Goal: Communication & Community: Answer question/provide support

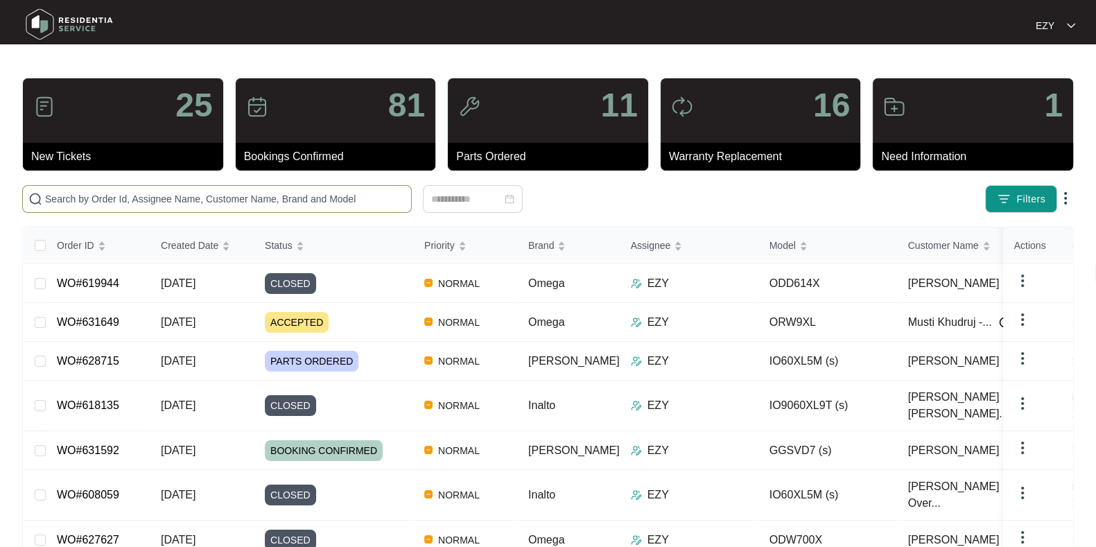
click at [160, 193] on input "text" at bounding box center [225, 198] width 361 height 15
paste input "629620"
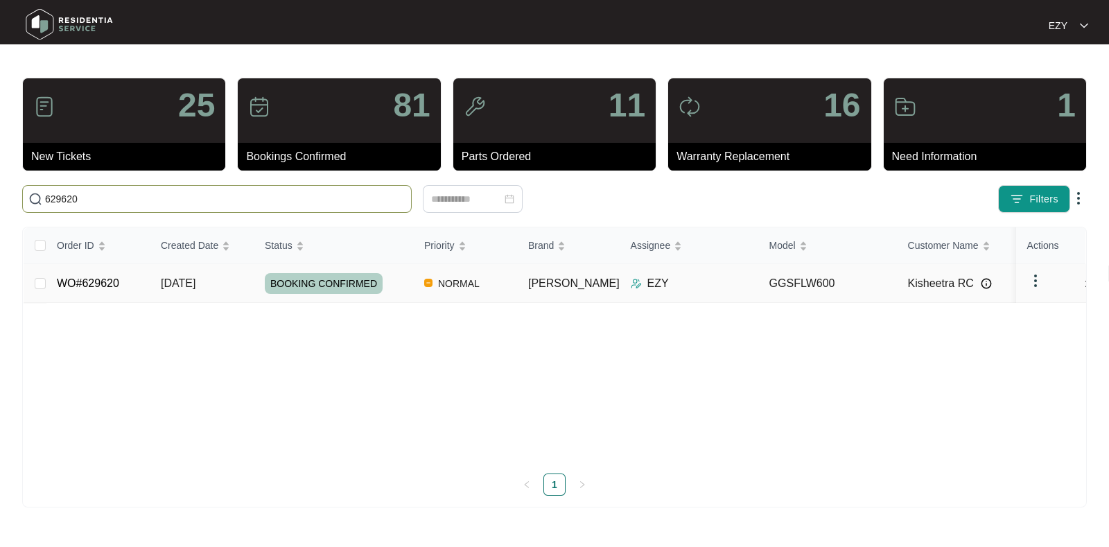
type input "629620"
click at [124, 282] on td "WO#629620" at bounding box center [98, 283] width 104 height 39
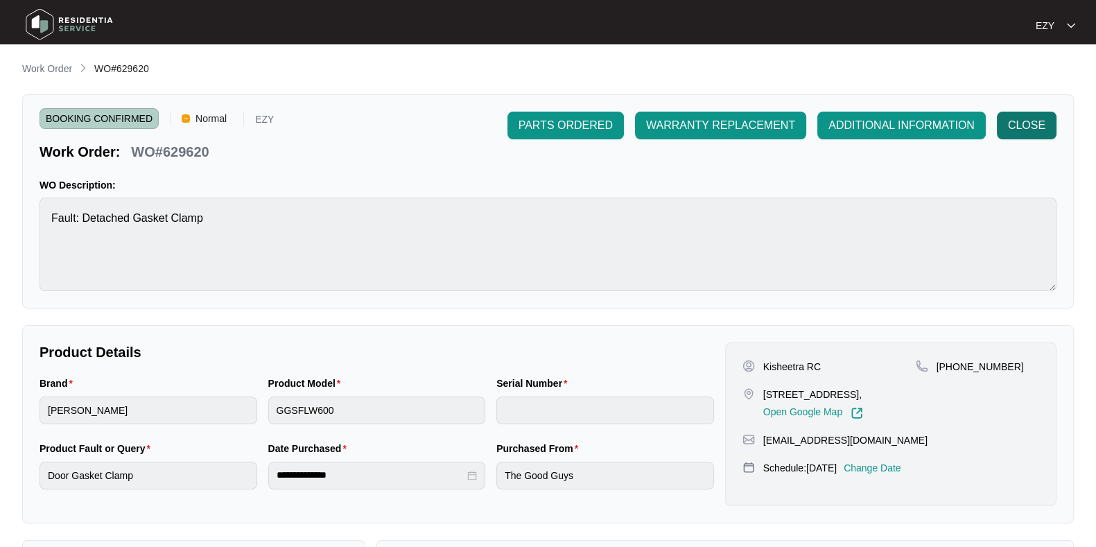
click at [1017, 132] on span "CLOSE" at bounding box center [1026, 125] width 37 height 17
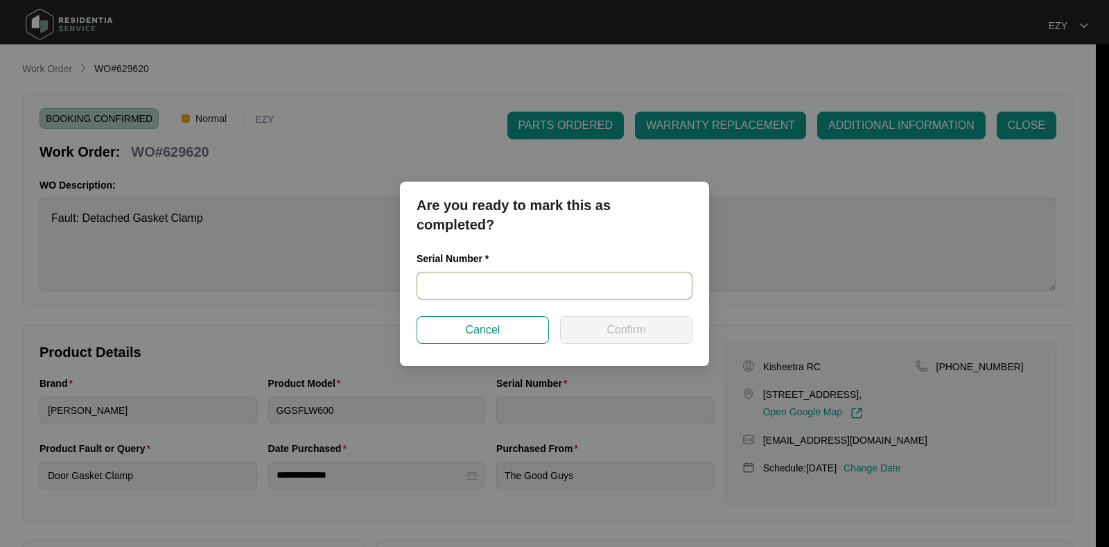
click at [496, 275] on input "text" at bounding box center [555, 286] width 276 height 28
paste input "540L139300139245S00614"
type input "540L139300139245S00614"
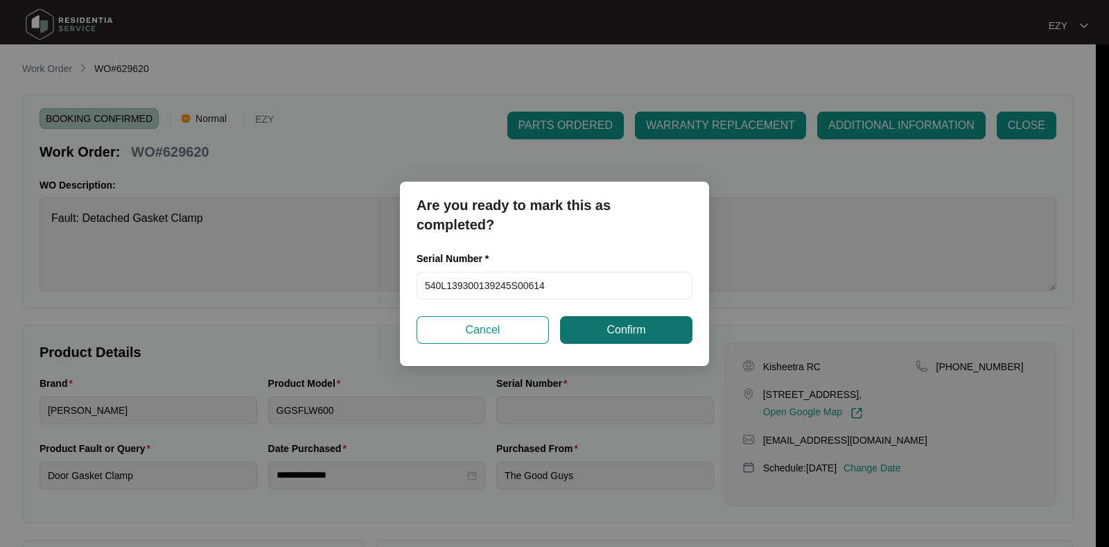
click at [619, 338] on button "Confirm" at bounding box center [626, 330] width 132 height 28
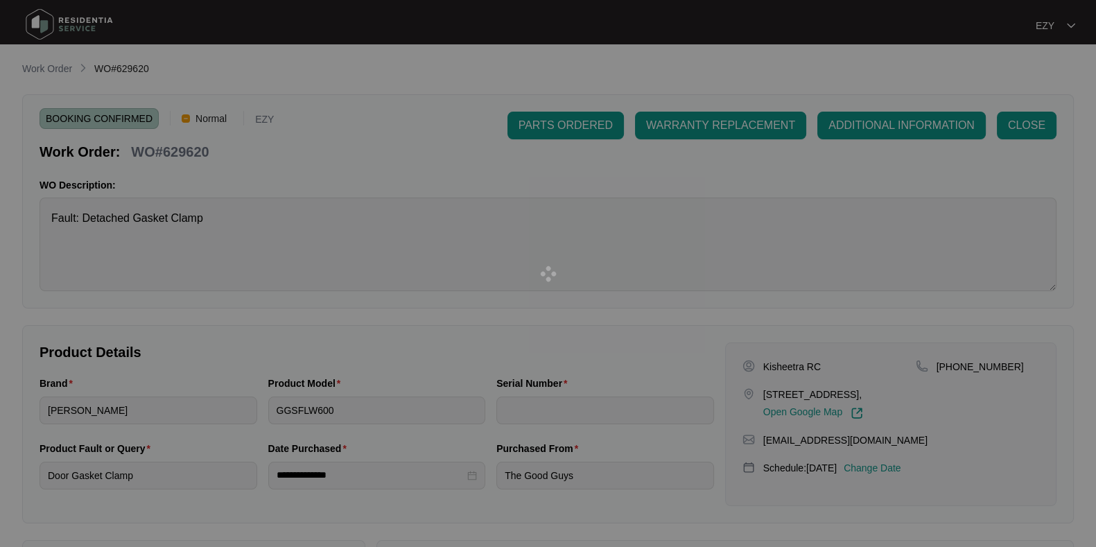
type input "540L139300139245S00614"
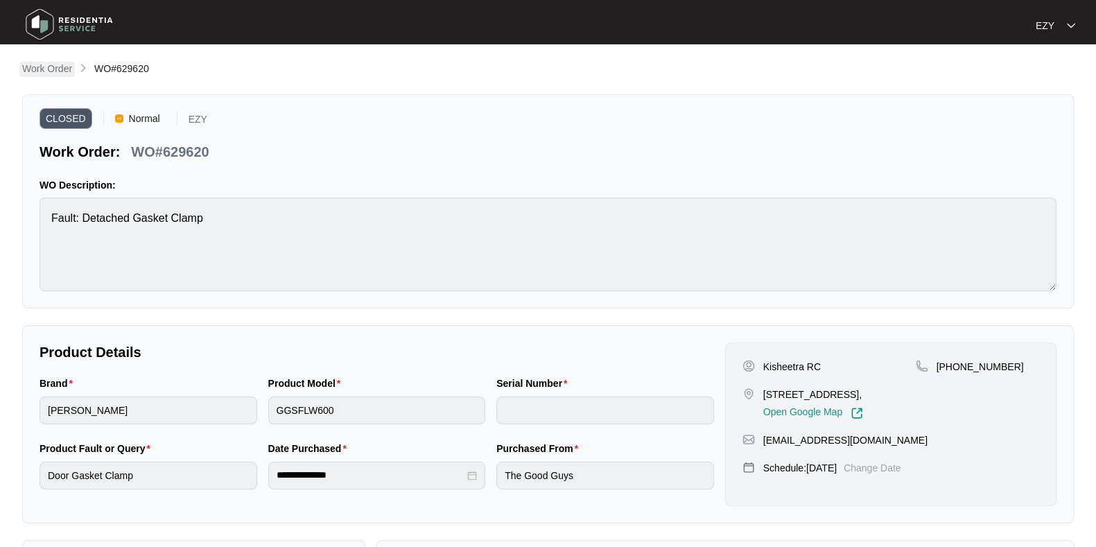
click at [59, 64] on p "Work Order" at bounding box center [47, 69] width 50 height 14
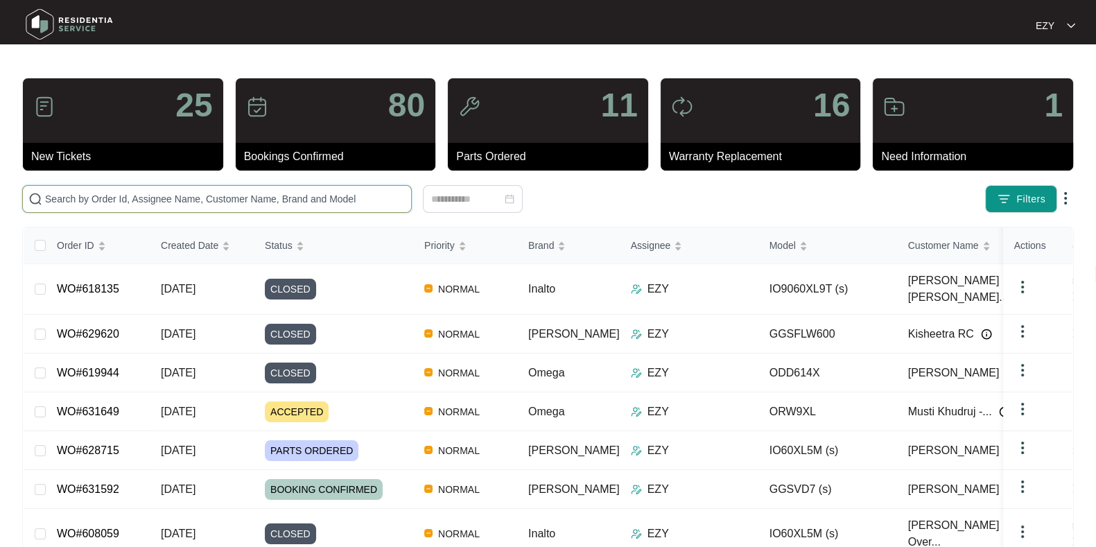
click at [210, 196] on input "text" at bounding box center [225, 198] width 361 height 15
paste input "628464"
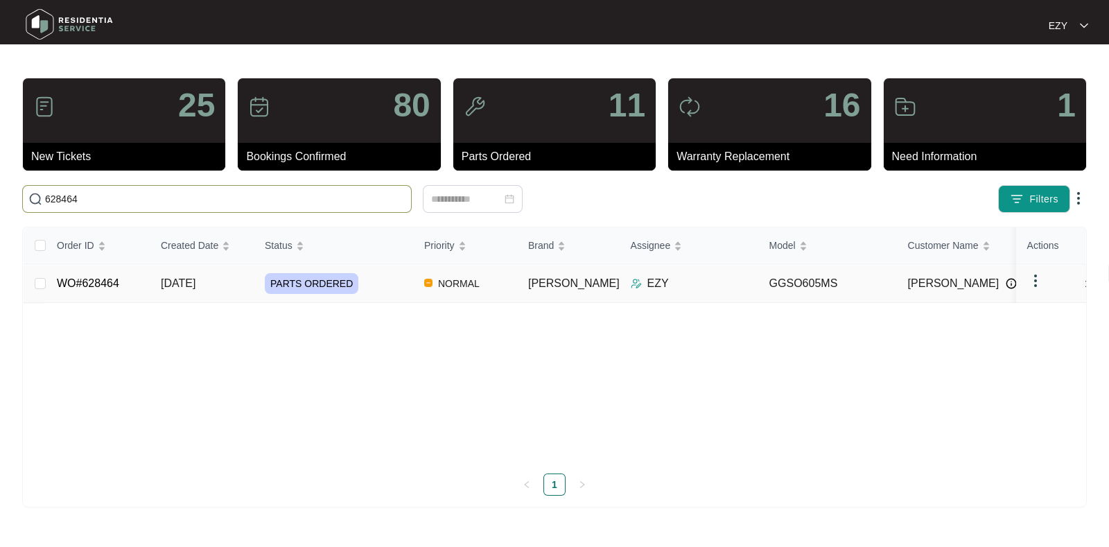
type input "628464"
click at [69, 289] on link "WO#628464" at bounding box center [88, 283] width 62 height 12
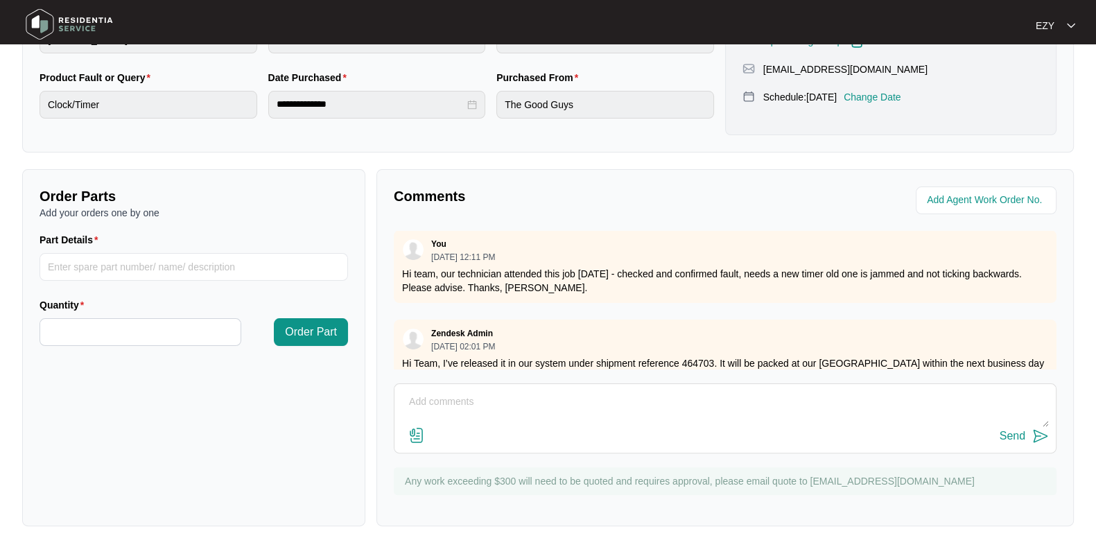
scroll to position [127, 0]
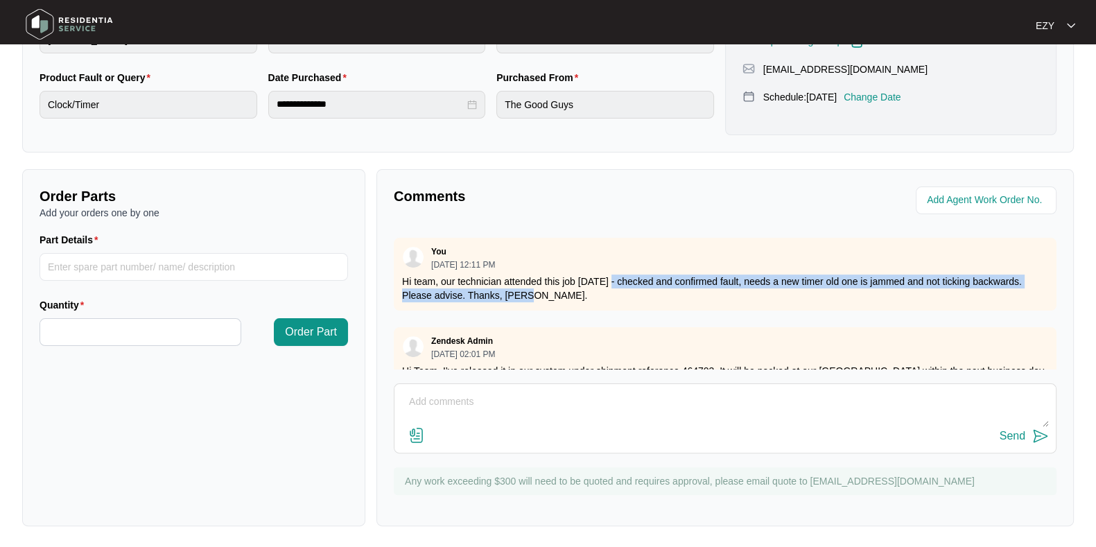
drag, startPoint x: 607, startPoint y: 273, endPoint x: 1017, endPoint y: 292, distance: 410.3
click at [1017, 292] on p "Hi team, our technician attended this job [DATE] - checked and confirmed fault,…" at bounding box center [725, 289] width 646 height 28
copy p "checked and confirmed fault, needs a new timer old one is jammed and not tickin…"
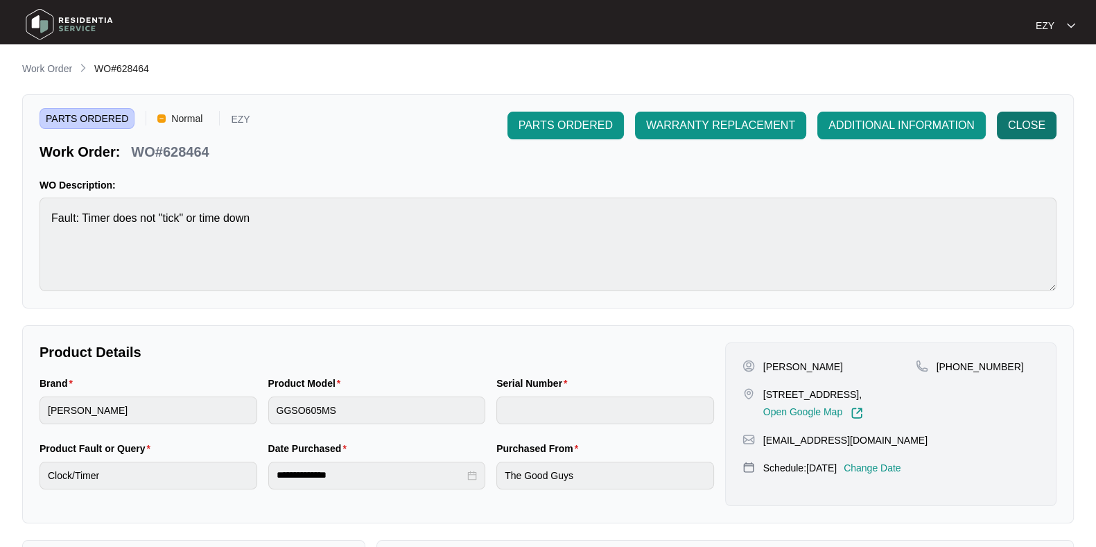
click at [1033, 119] on span "CLOSE" at bounding box center [1026, 125] width 37 height 17
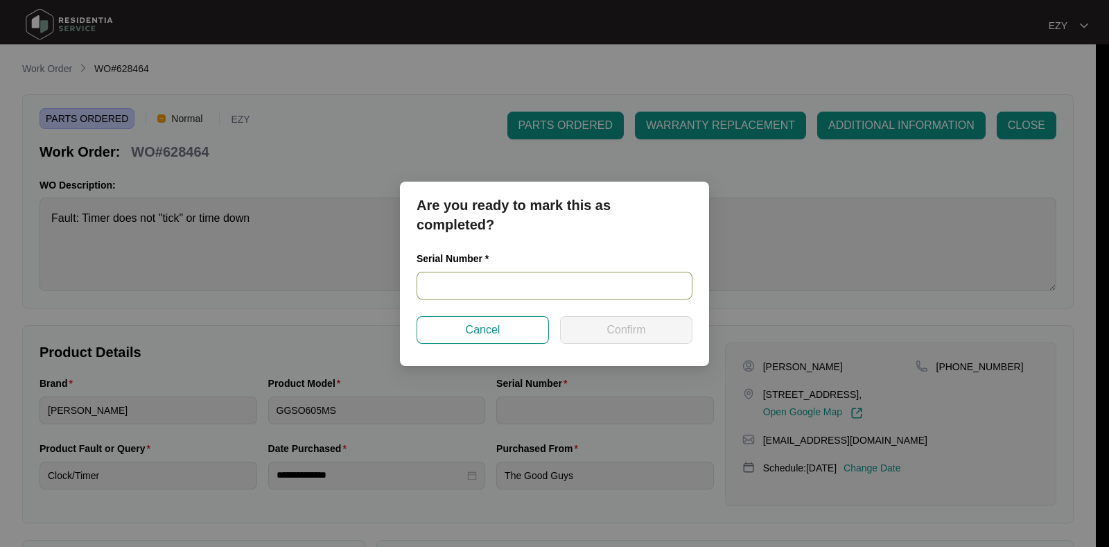
click at [557, 282] on input "text" at bounding box center [555, 286] width 276 height 28
paste input "24520029"
type input "24520029"
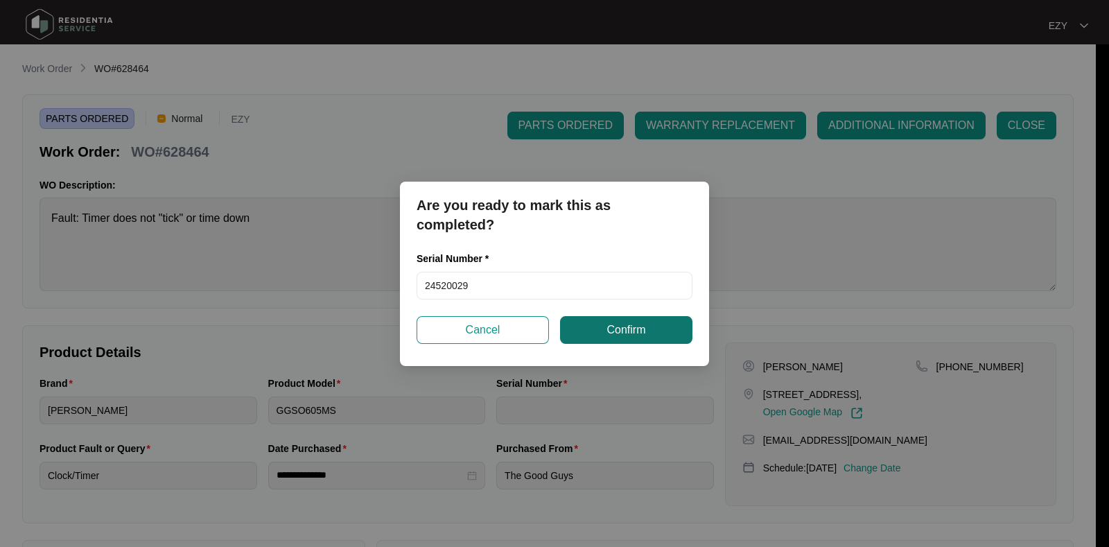
click at [605, 341] on button "Confirm" at bounding box center [626, 330] width 132 height 28
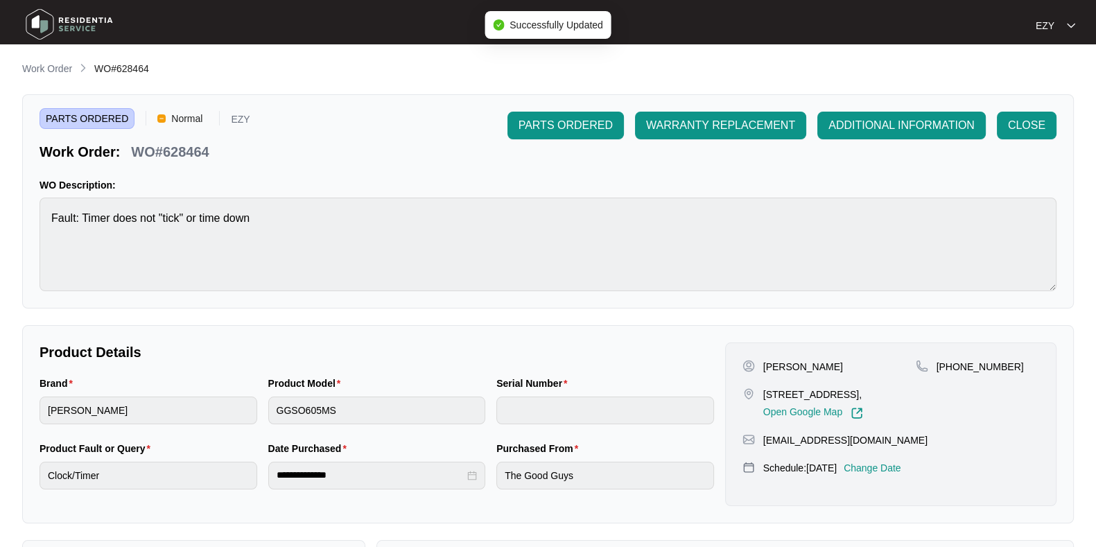
type input "24520029"
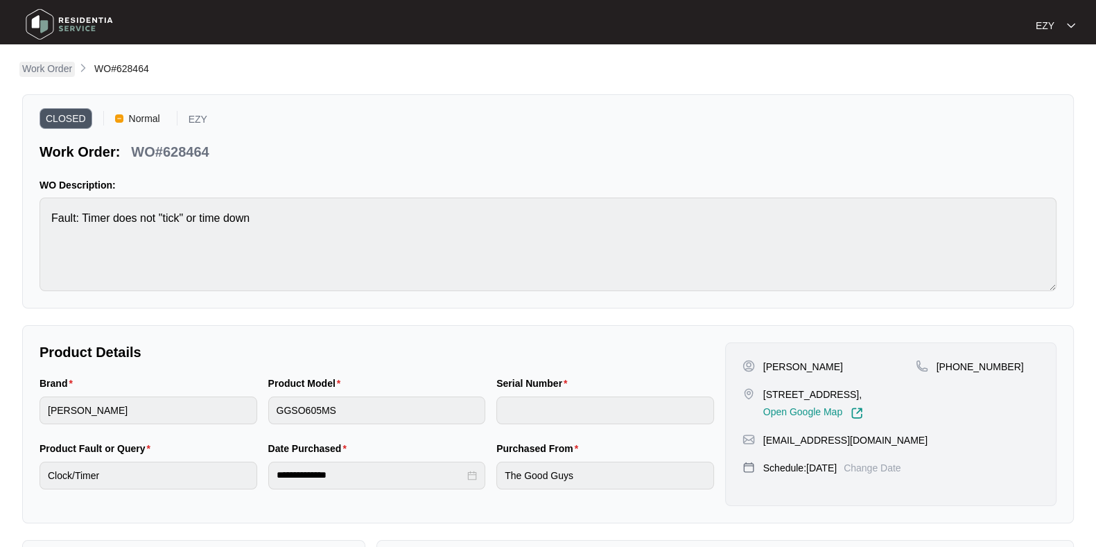
click at [46, 74] on p "Work Order" at bounding box center [47, 69] width 50 height 14
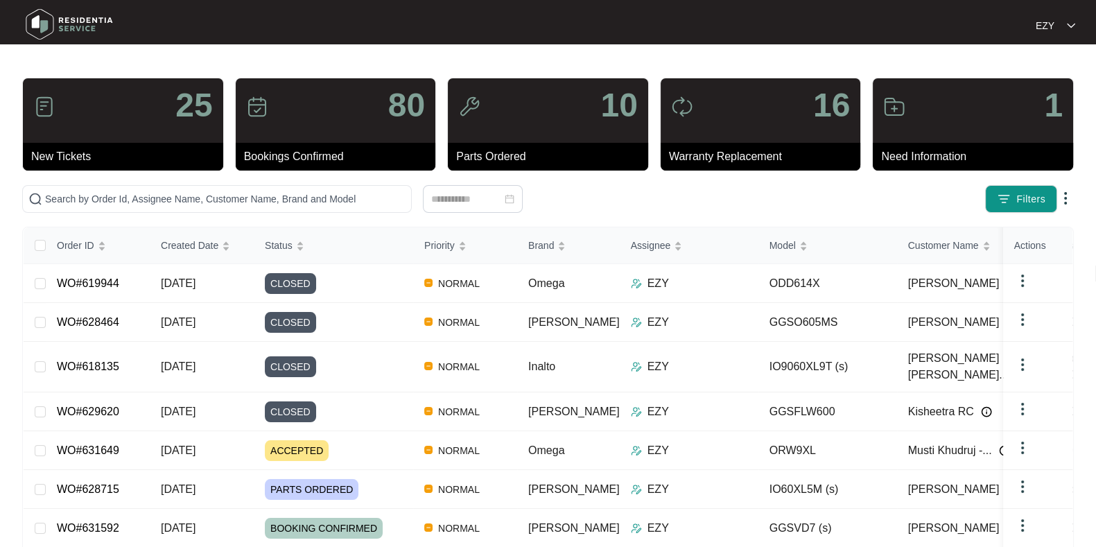
click at [37, 18] on img at bounding box center [69, 24] width 97 height 42
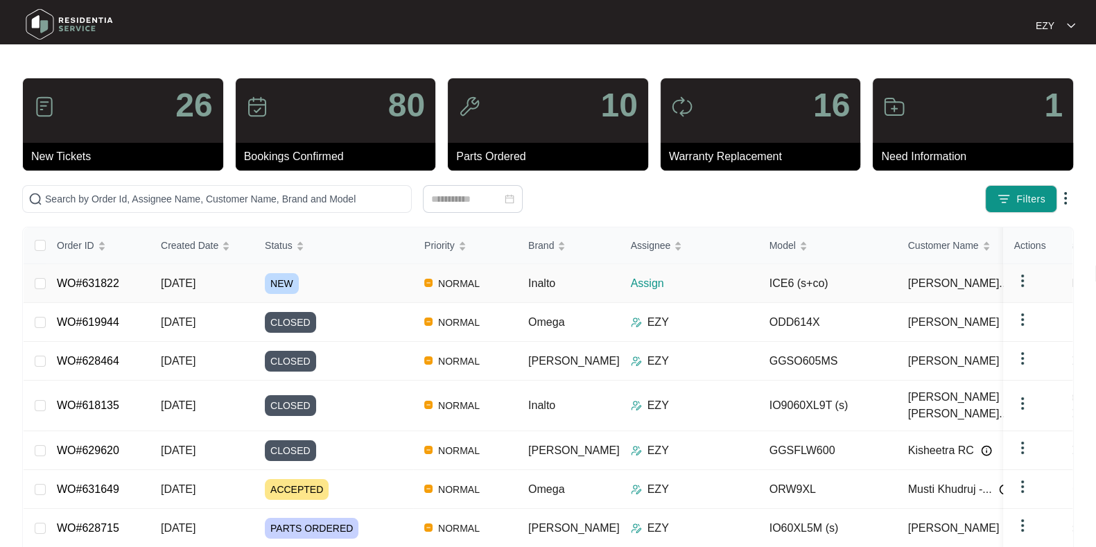
click at [146, 280] on td "WO#631822" at bounding box center [98, 283] width 104 height 39
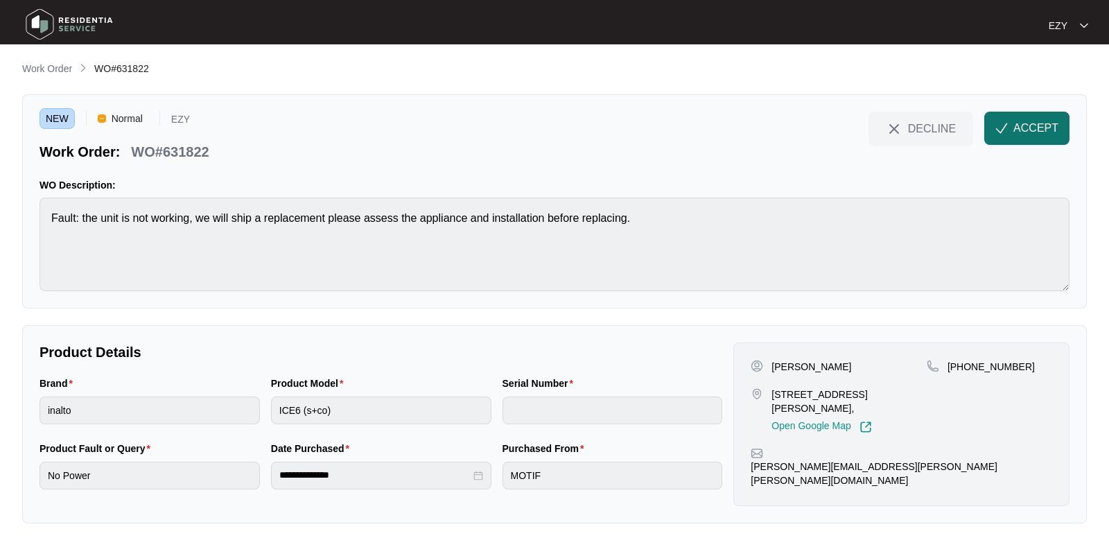
click at [1031, 133] on span "ACCEPT" at bounding box center [1036, 128] width 45 height 17
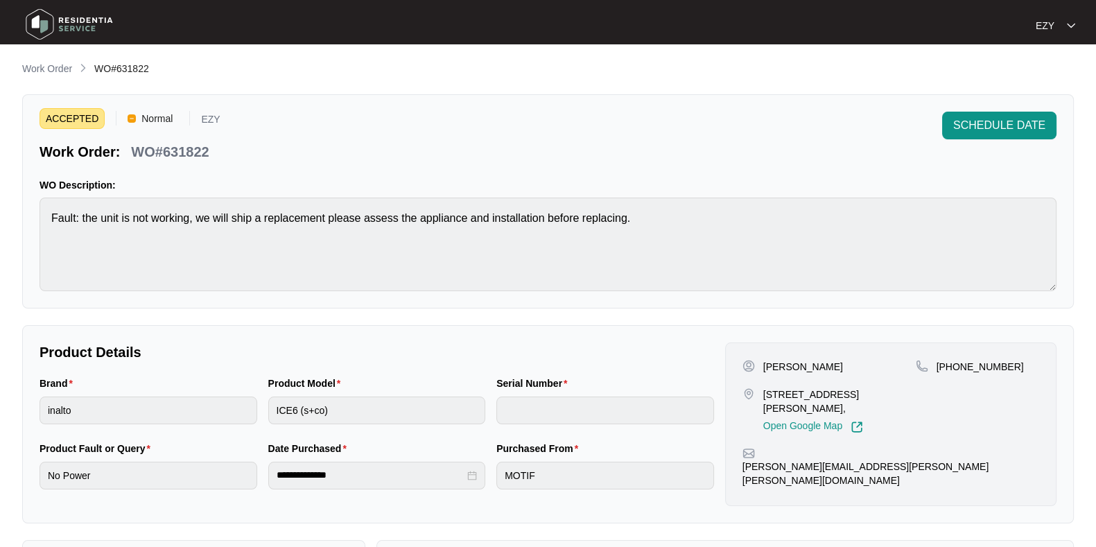
click at [189, 146] on p "WO#631822" at bounding box center [170, 151] width 78 height 19
copy div "WO#631822 SCHEDULE DATE"
click at [777, 393] on p "Unit 2, 13 Morgan Street Braybrook," at bounding box center [839, 402] width 153 height 28
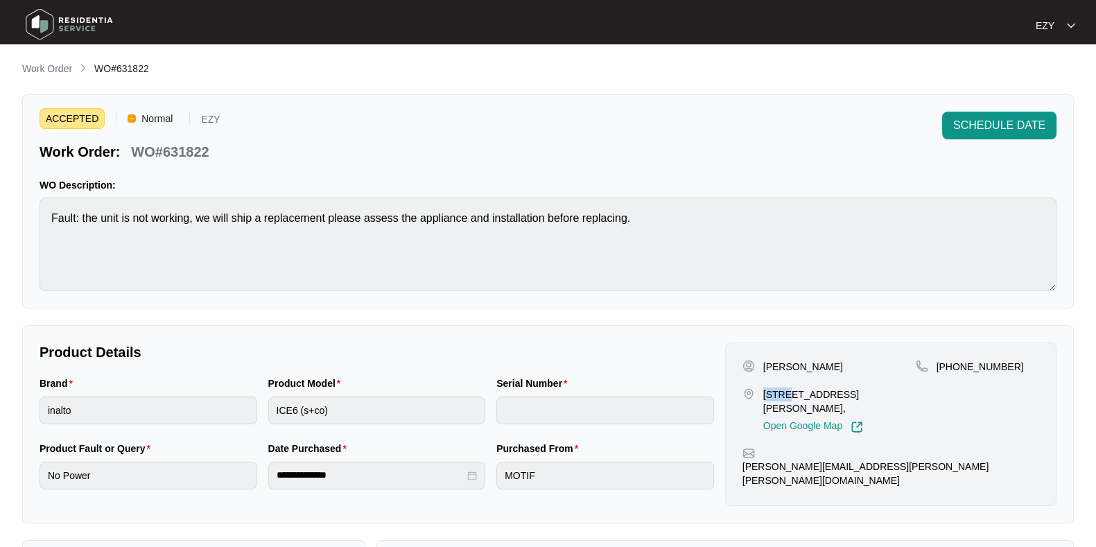
click at [777, 393] on p "Unit 2, 13 Morgan Street Braybrook," at bounding box center [839, 402] width 153 height 28
copy p "Unit 2, 13 Morgan Street Braybrook,"
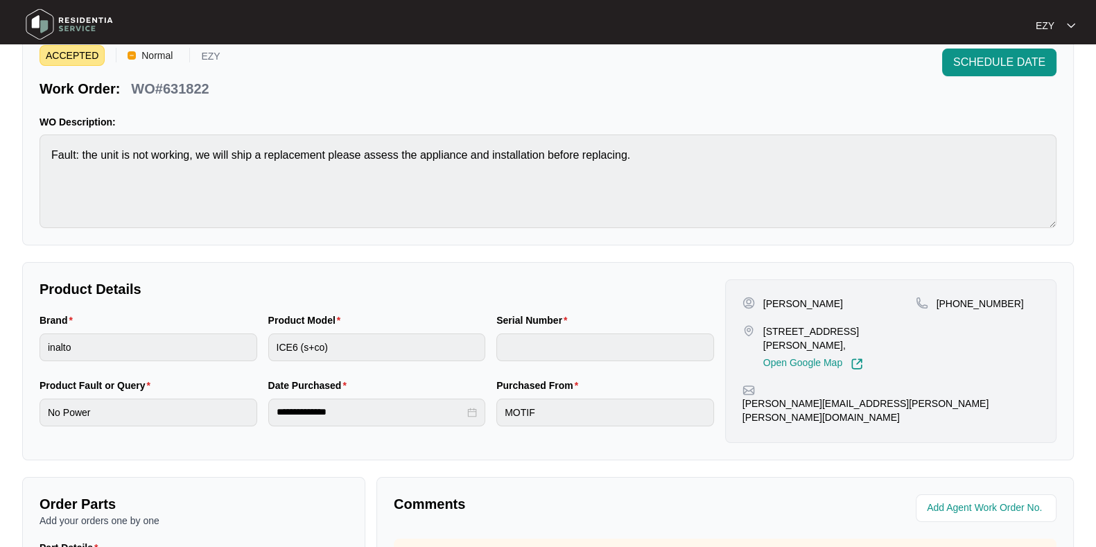
drag, startPoint x: 845, startPoint y: 303, endPoint x: 765, endPoint y: 297, distance: 79.9
click at [765, 297] on p "Hayden Mulholland - Harnest" at bounding box center [803, 304] width 80 height 14
copy p "Hayden Mulholland"
click at [765, 297] on p "Hayden Mulholland - Harnest" at bounding box center [803, 304] width 80 height 14
drag, startPoint x: 1023, startPoint y: 300, endPoint x: 954, endPoint y: 306, distance: 69.0
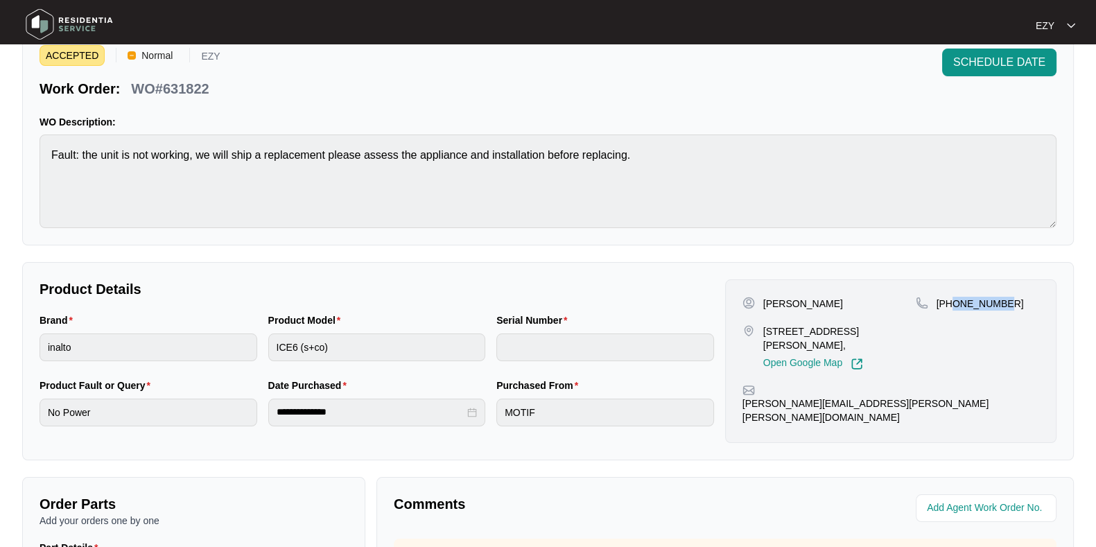
click at [954, 306] on div "+61383911900" at bounding box center [977, 304] width 123 height 14
click at [954, 306] on p "+61383911900" at bounding box center [980, 304] width 87 height 14
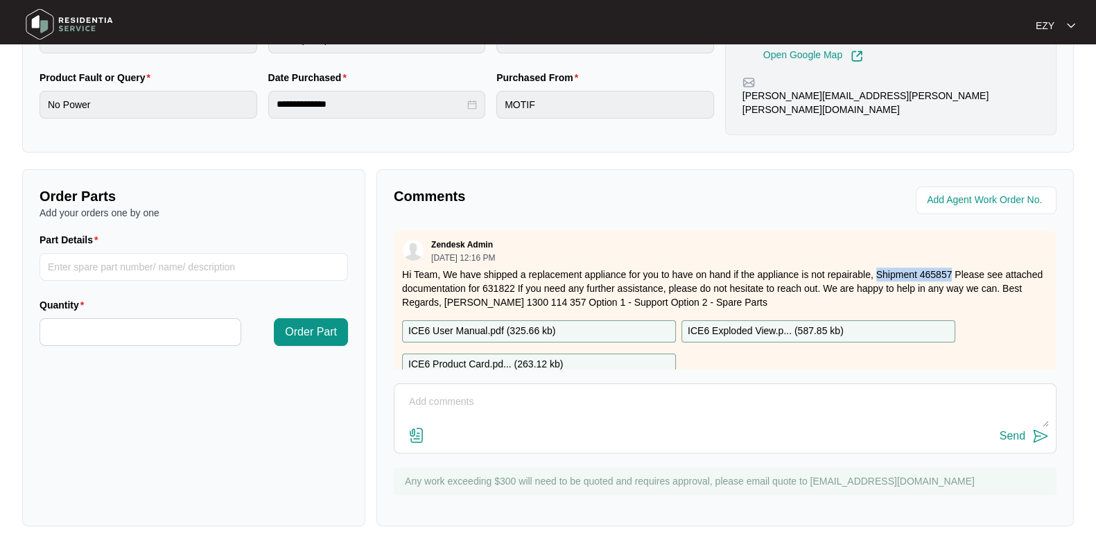
drag, startPoint x: 875, startPoint y: 270, endPoint x: 950, endPoint y: 277, distance: 75.3
click at [950, 277] on p "Hi Team, We have shipped a replacement appliance for you to have on hand if the…" at bounding box center [725, 289] width 646 height 42
copy p "Shipment 465857"
click at [950, 277] on p "Hi Team, We have shipped a replacement appliance for you to have on hand if the…" at bounding box center [725, 289] width 646 height 42
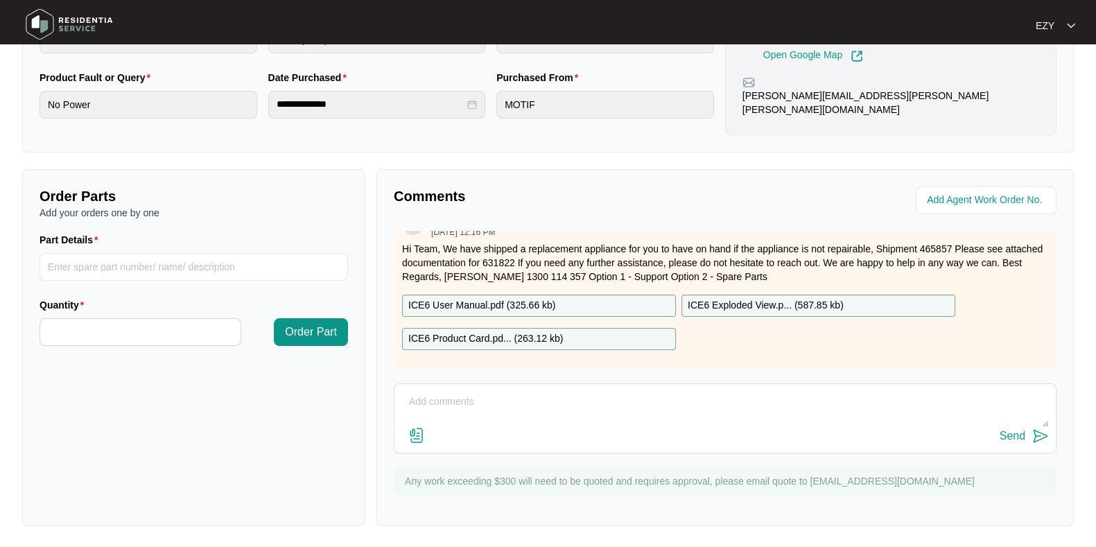
click at [589, 295] on div "ICE6 User Manual.pdf ( 325.66 kb )" at bounding box center [539, 306] width 274 height 22
click at [599, 328] on div "ICE6 Product Card.pd... ( 263.12 kb )" at bounding box center [539, 339] width 274 height 22
click at [725, 298] on p "ICE6 Exploded View.p... ( 587.85 kb )" at bounding box center [766, 305] width 156 height 15
click at [503, 439] on div "Send" at bounding box center [725, 436] width 648 height 19
click at [485, 424] on textarea at bounding box center [725, 409] width 648 height 36
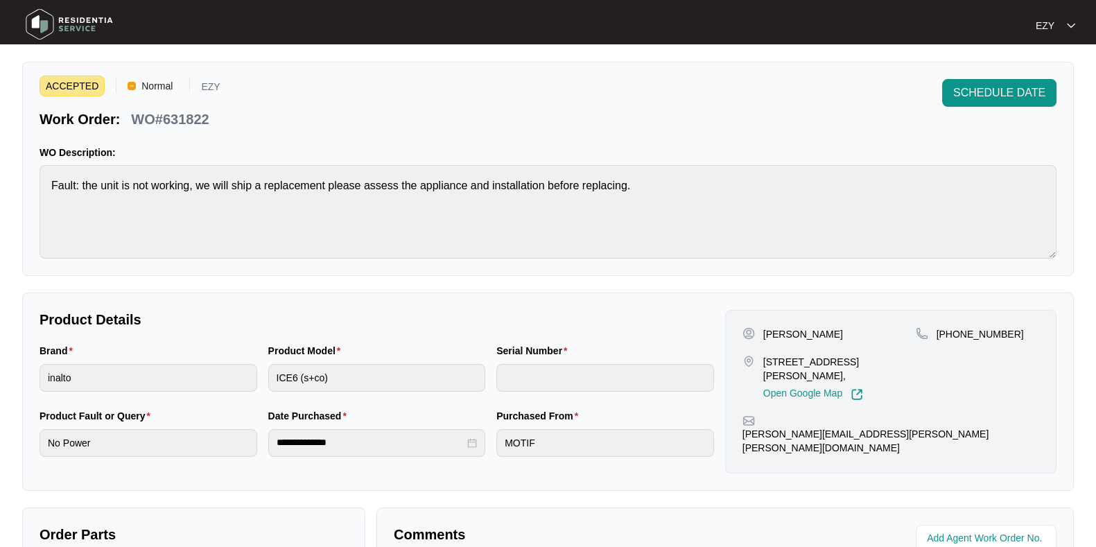
scroll to position [32, 0]
drag, startPoint x: 953, startPoint y: 335, endPoint x: 1036, endPoint y: 340, distance: 82.7
click at [1036, 340] on div "+61383911900" at bounding box center [977, 335] width 123 height 14
drag, startPoint x: 1036, startPoint y: 340, endPoint x: 673, endPoint y: 307, distance: 364.8
click at [673, 307] on div "**********" at bounding box center [548, 392] width 1052 height 198
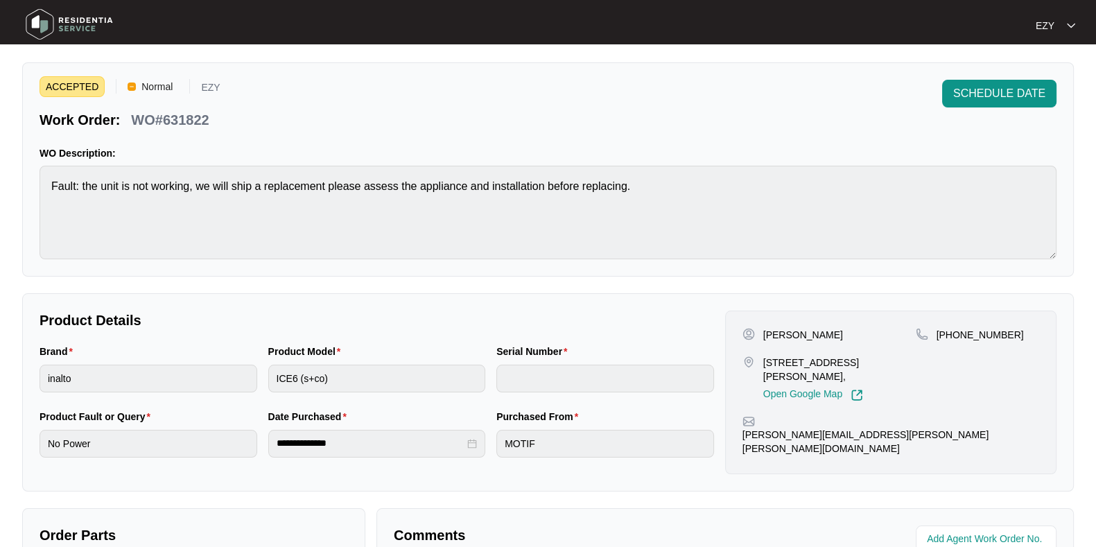
scroll to position [371, 0]
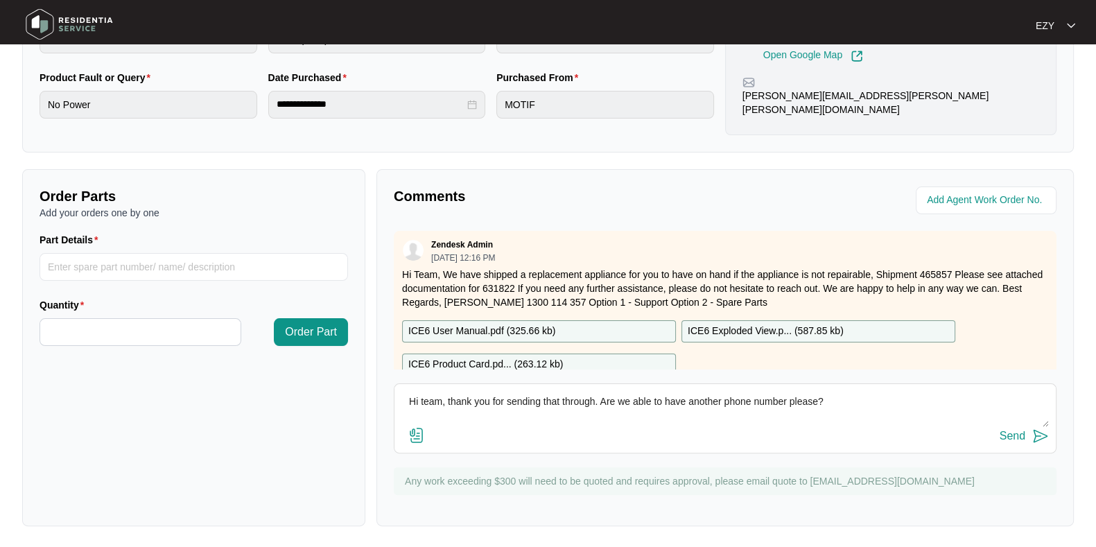
drag, startPoint x: 850, startPoint y: 400, endPoint x: 601, endPoint y: 392, distance: 249.1
click at [601, 392] on textarea "Hi team, thank you for sending that through. Are we able to have another phone …" at bounding box center [725, 409] width 648 height 36
type textarea "Hi team, thank you for sending that through. Just confirming, is the phone numb…"
click at [1024, 431] on div "Send" at bounding box center [1013, 436] width 26 height 12
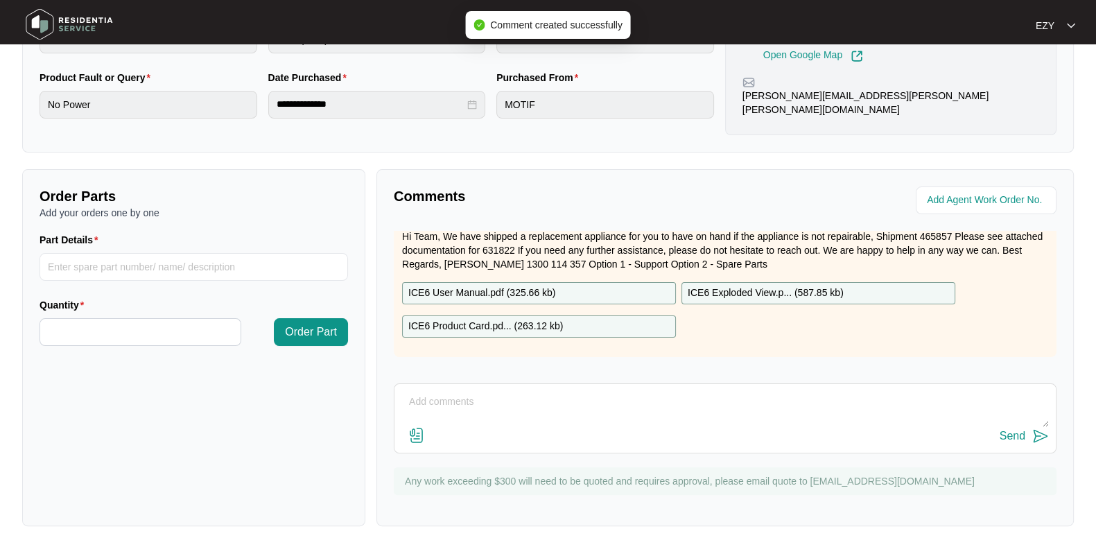
scroll to position [114, 0]
